Goal: Task Accomplishment & Management: Manage account settings

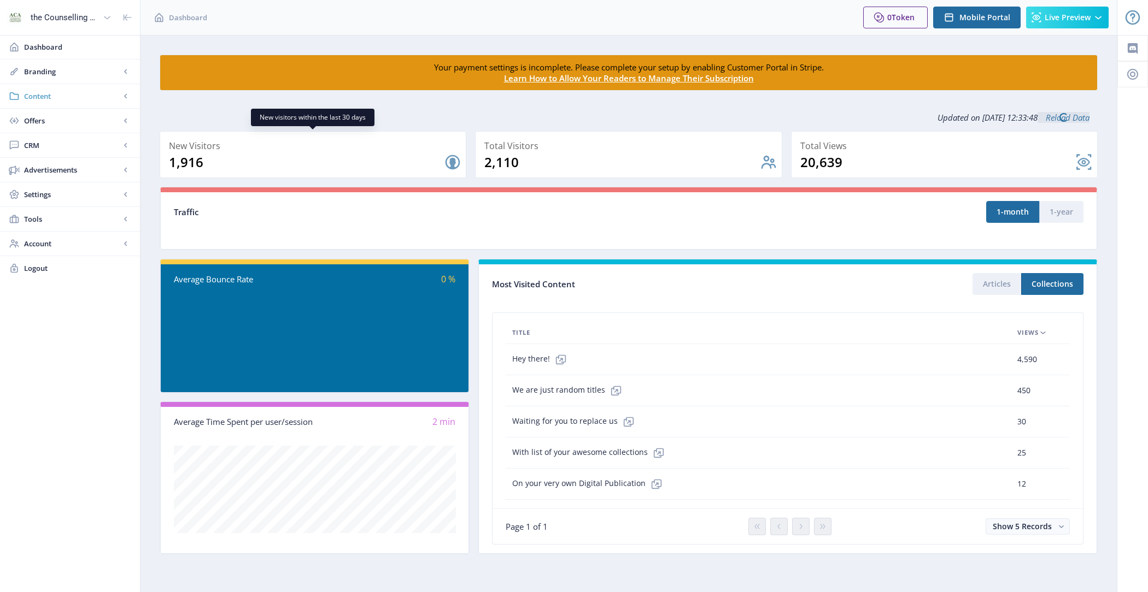
click at [76, 99] on span "Content" at bounding box center [72, 96] width 96 height 11
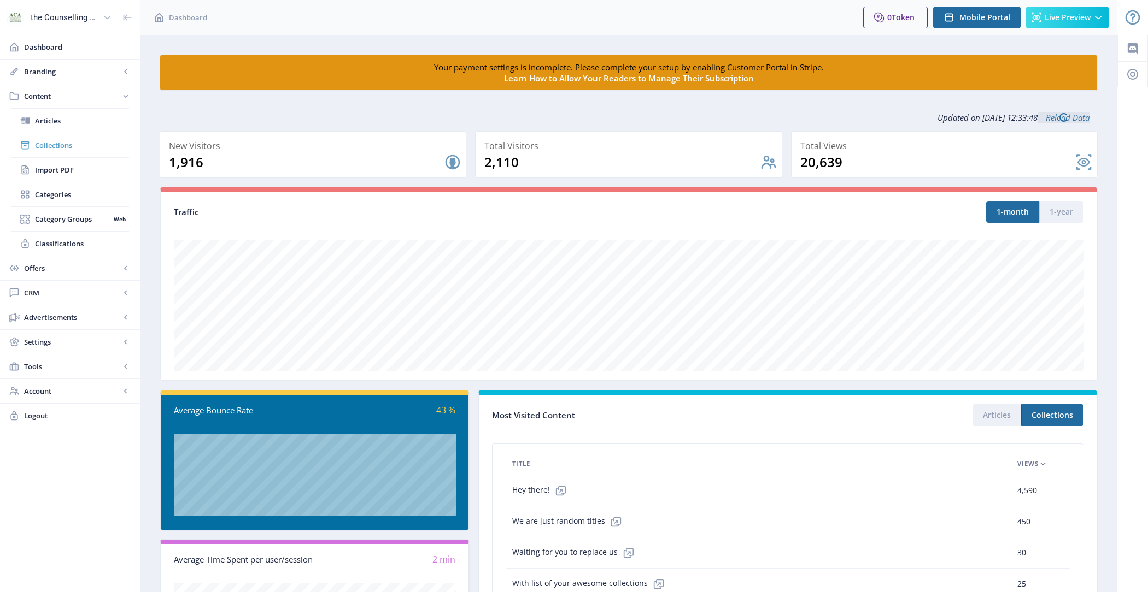
click at [85, 141] on span "Collections" at bounding box center [82, 145] width 94 height 11
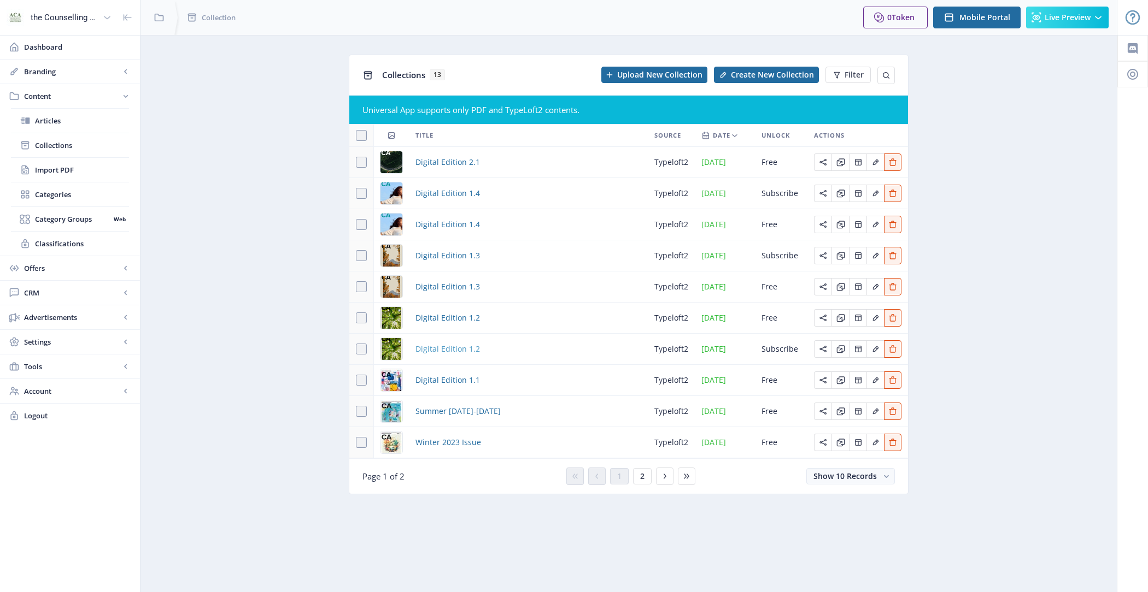
click at [458, 351] on span "Digital Edition 1.2" at bounding box center [447, 349] width 64 height 13
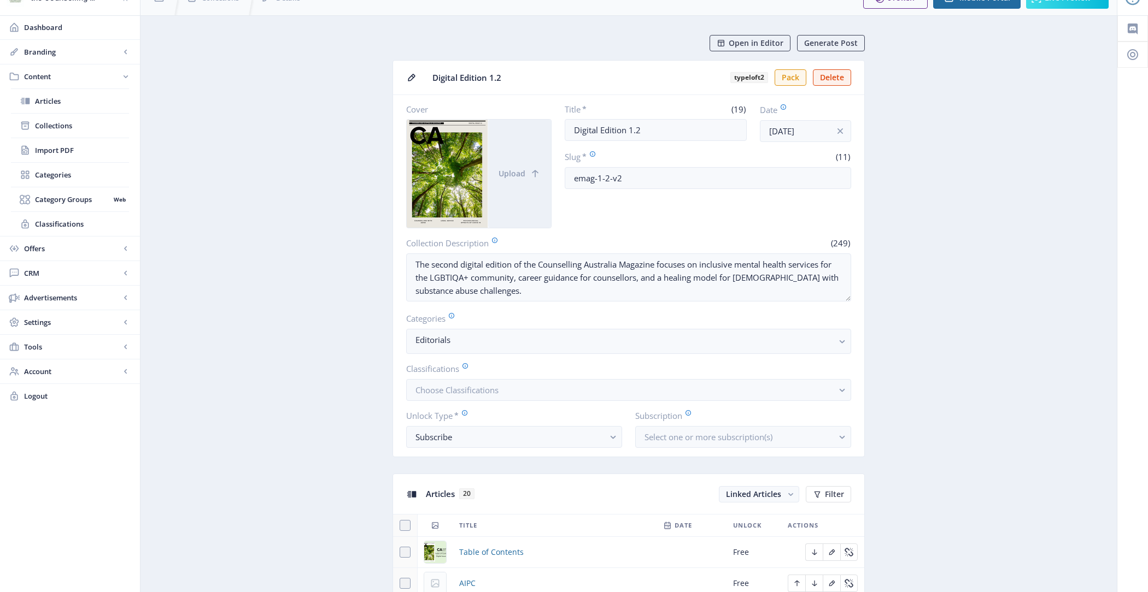
scroll to position [27, 0]
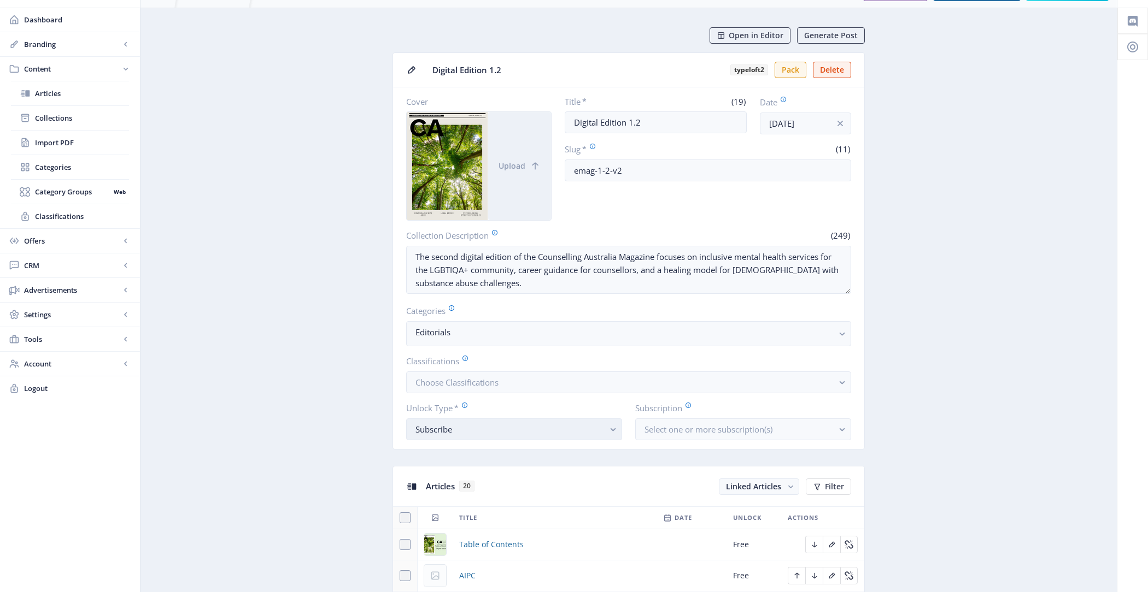
click at [475, 437] on button "Subscribe" at bounding box center [514, 430] width 216 height 22
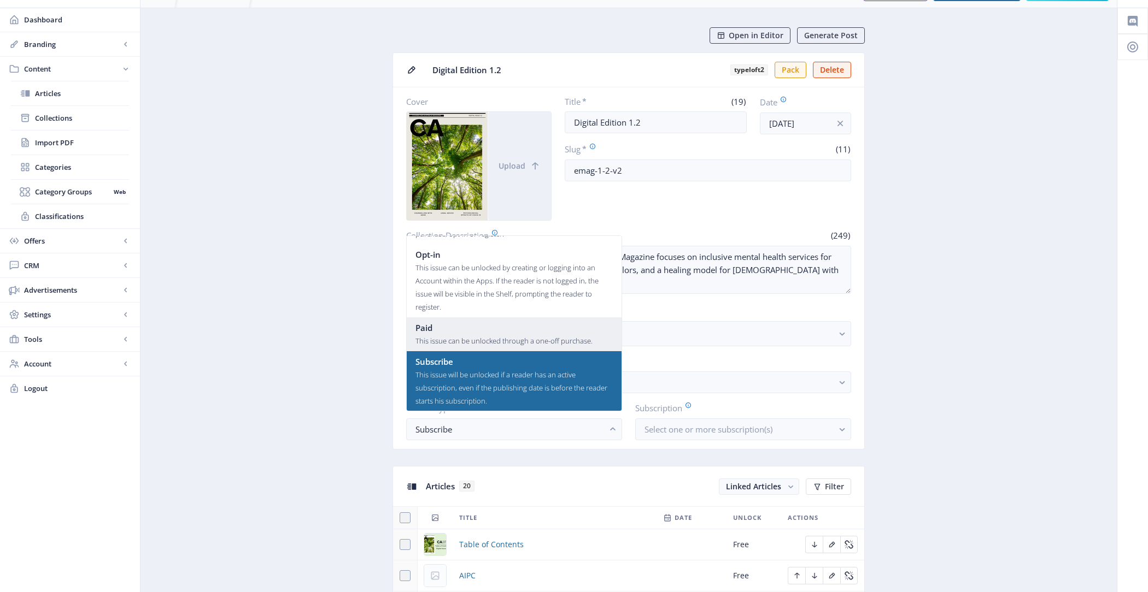
scroll to position [0, 0]
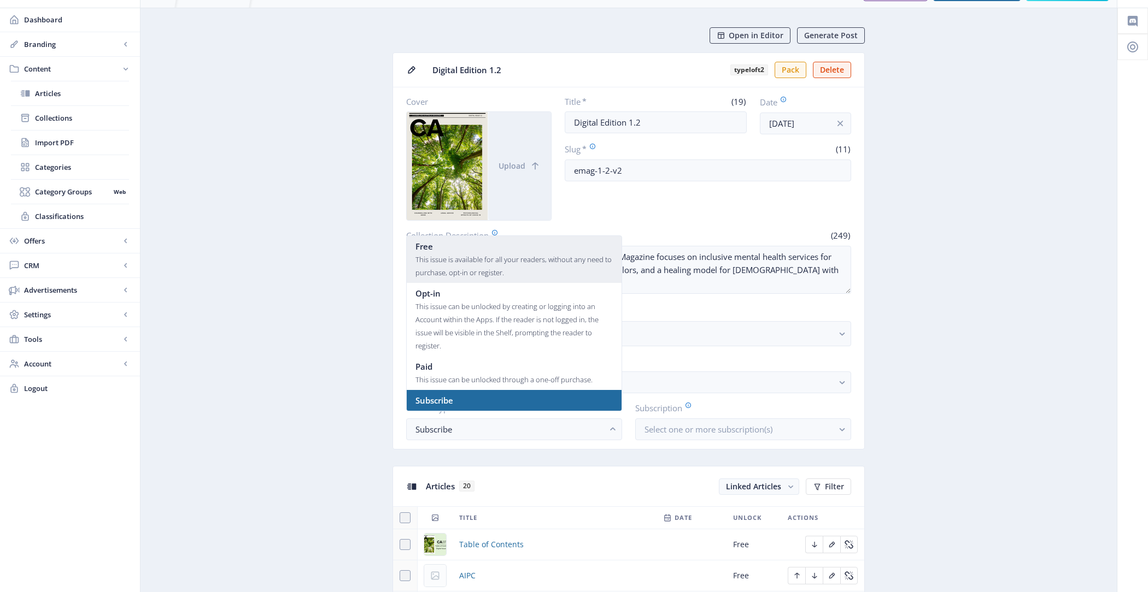
click at [478, 257] on div "This issue is available for all your readers, without any need to purchase, opt…" at bounding box center [513, 266] width 197 height 26
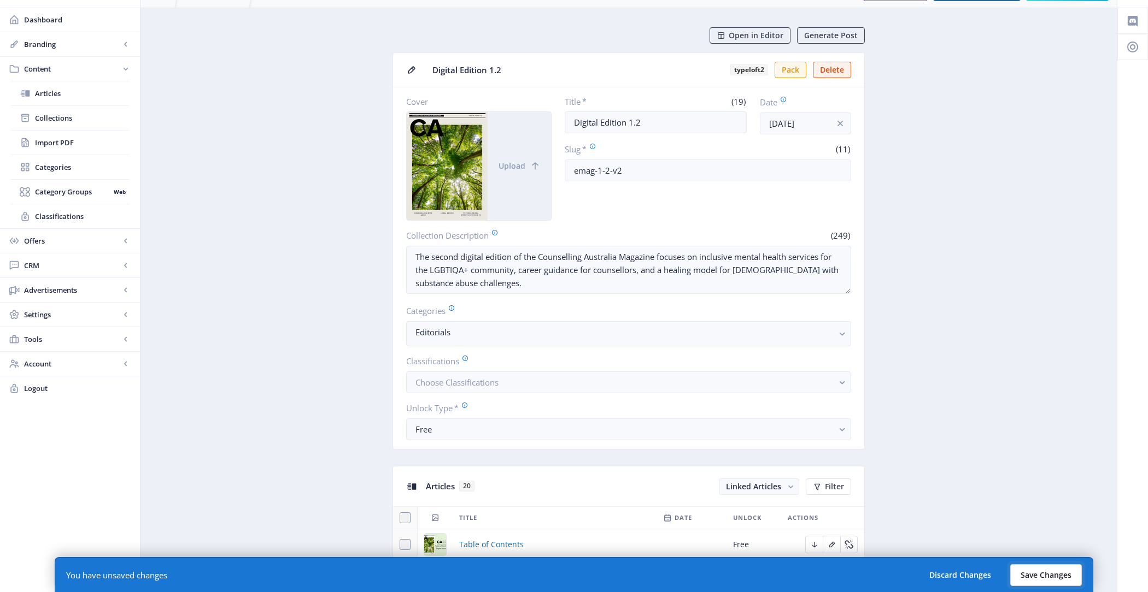
click at [1032, 571] on button "Save Changes" at bounding box center [1046, 575] width 72 height 22
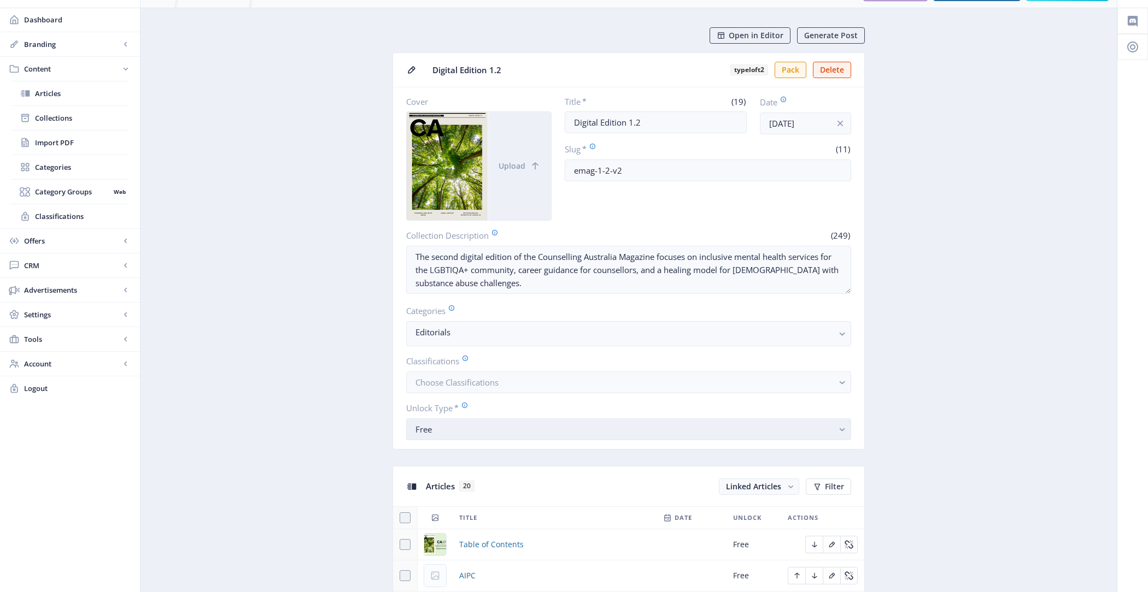
click at [494, 425] on div "Free" at bounding box center [623, 429] width 417 height 13
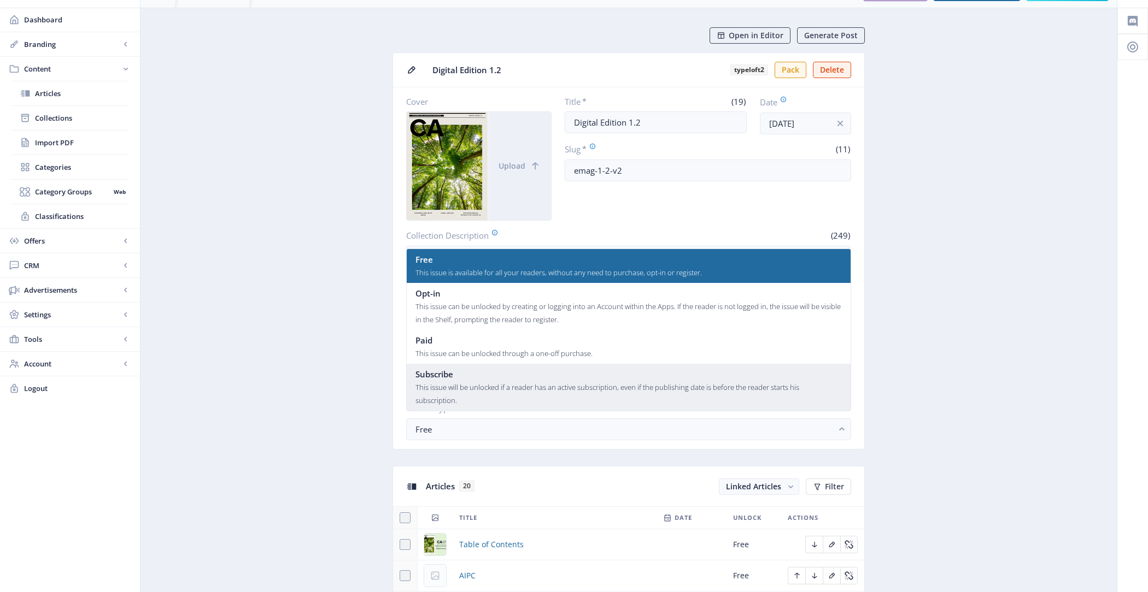
click at [502, 379] on div "Subscribe" at bounding box center [628, 374] width 427 height 13
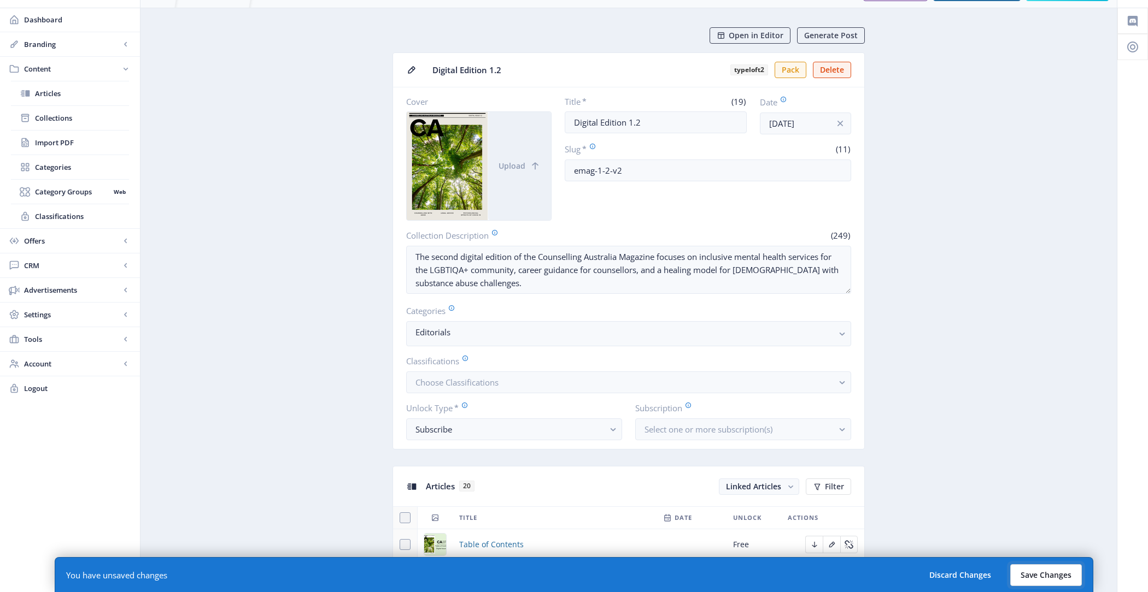
click at [1049, 574] on button "Save Changes" at bounding box center [1046, 575] width 72 height 22
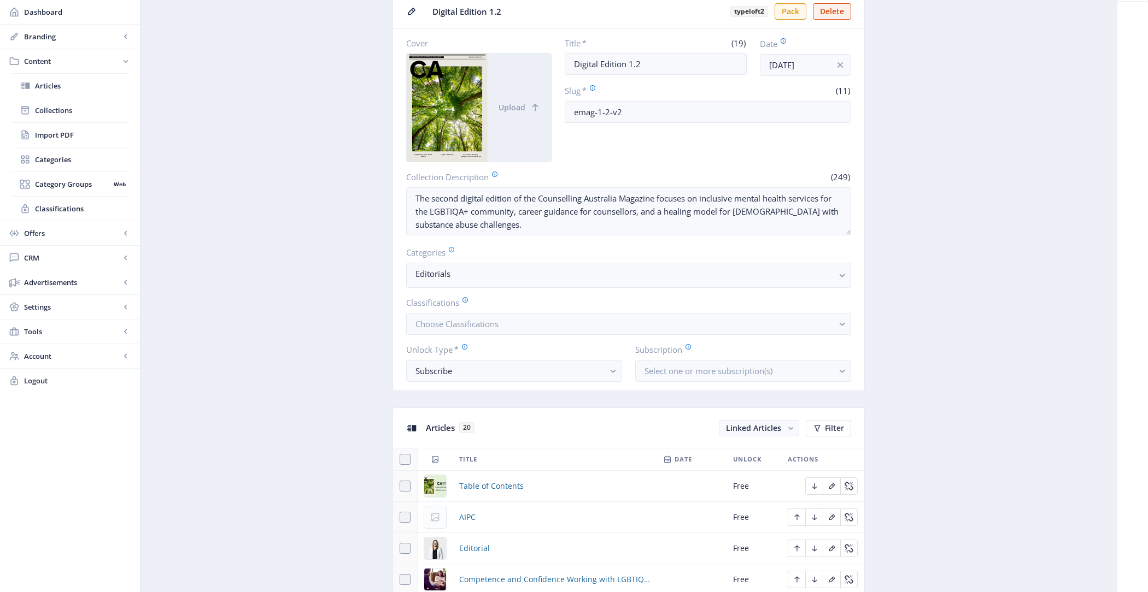
scroll to position [0, 0]
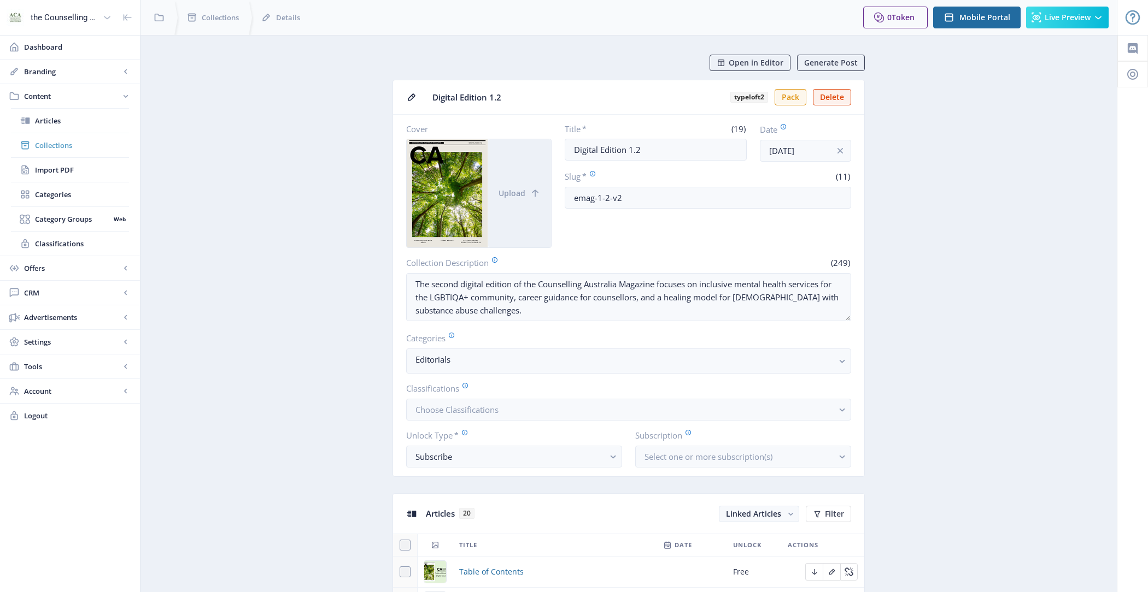
click at [65, 151] on link "Collections" at bounding box center [70, 145] width 118 height 24
